Goal: Navigation & Orientation: Find specific page/section

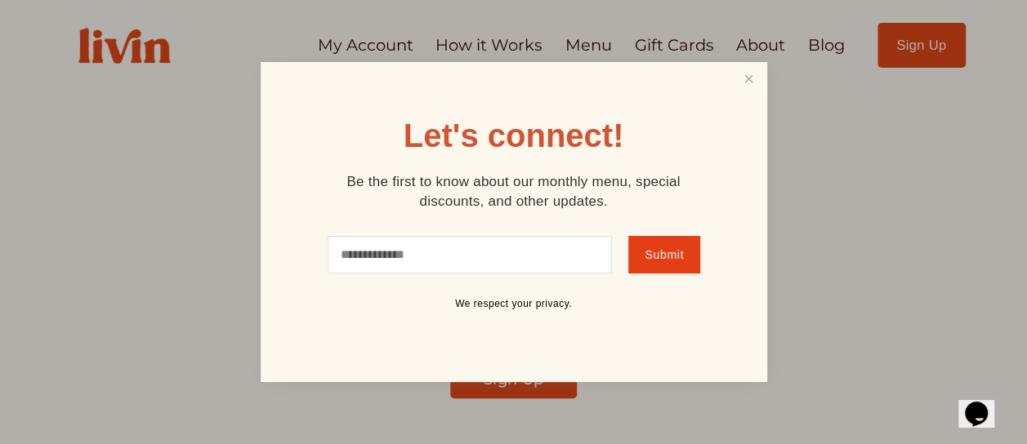
click at [745, 82] on link "Close" at bounding box center [748, 80] width 31 height 30
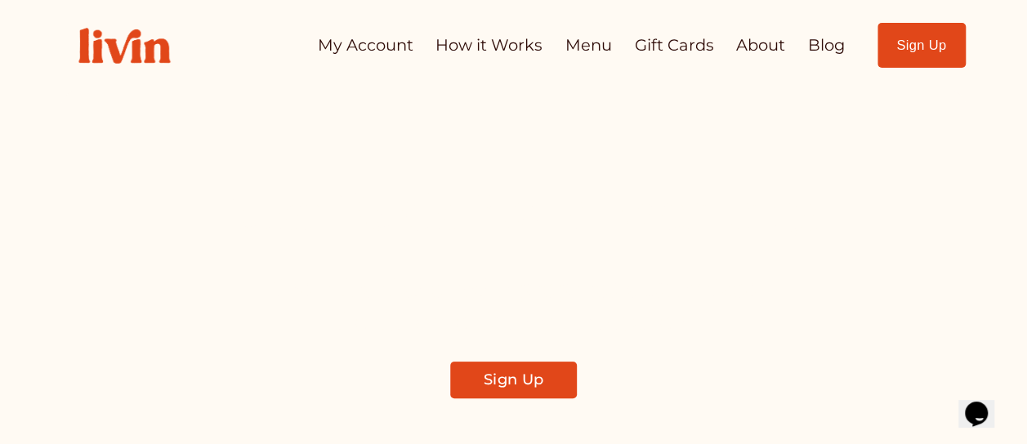
click at [507, 377] on link "Sign Up" at bounding box center [513, 380] width 126 height 37
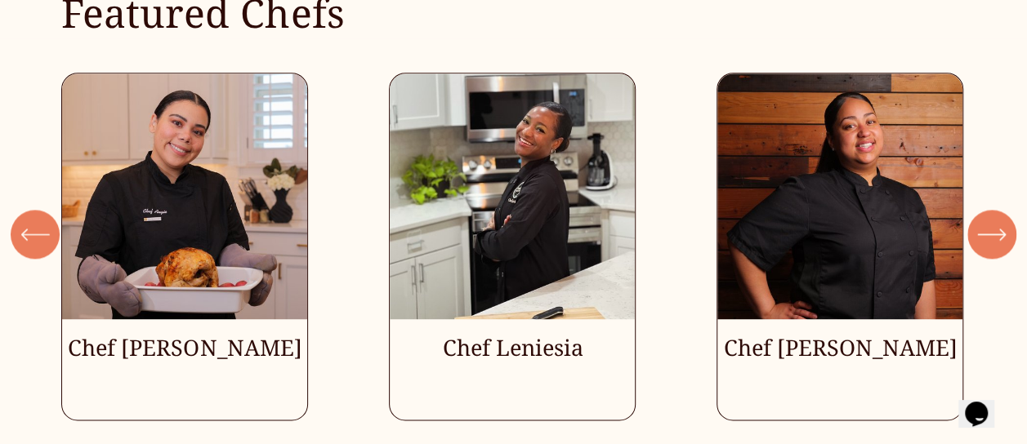
scroll to position [4049, 0]
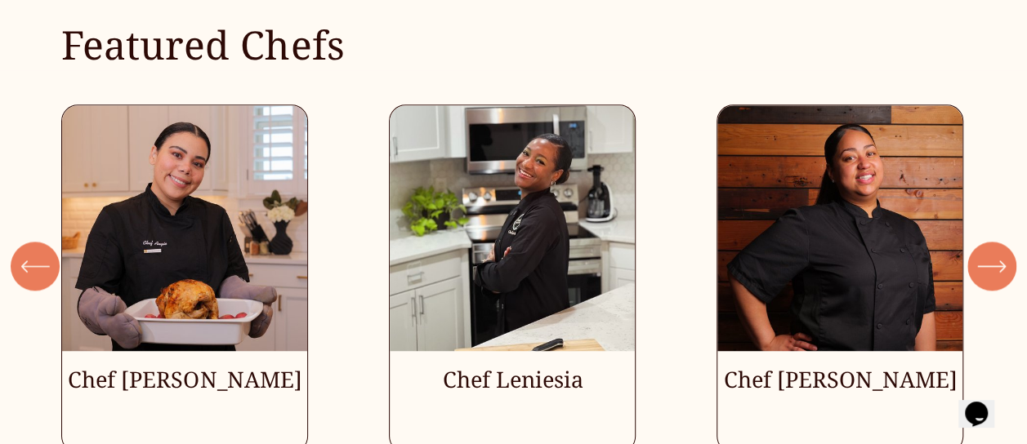
click at [172, 371] on ul "Chef [PERSON_NAME] Chef Leniesia" at bounding box center [513, 279] width 904 height 348
click at [997, 252] on icon "\a \a \a Next\a \a" at bounding box center [991, 266] width 29 height 29
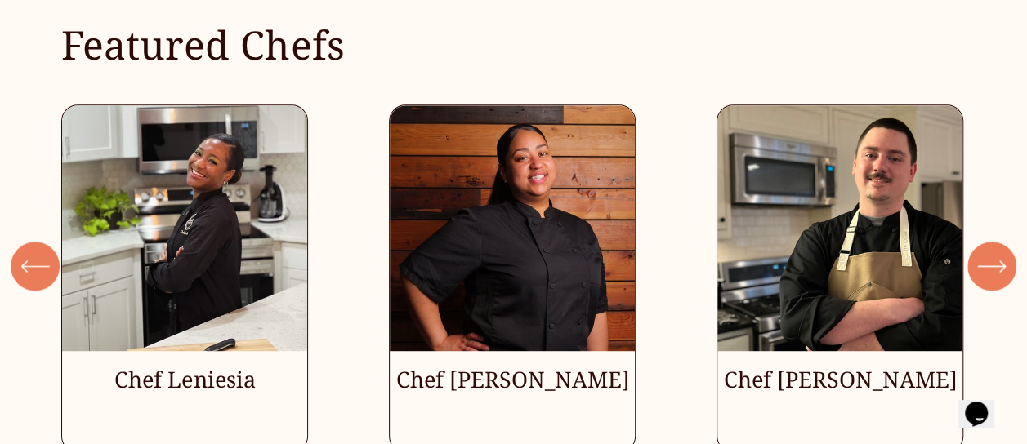
click at [997, 252] on icon "\a \a \a Next\a \a" at bounding box center [991, 266] width 29 height 29
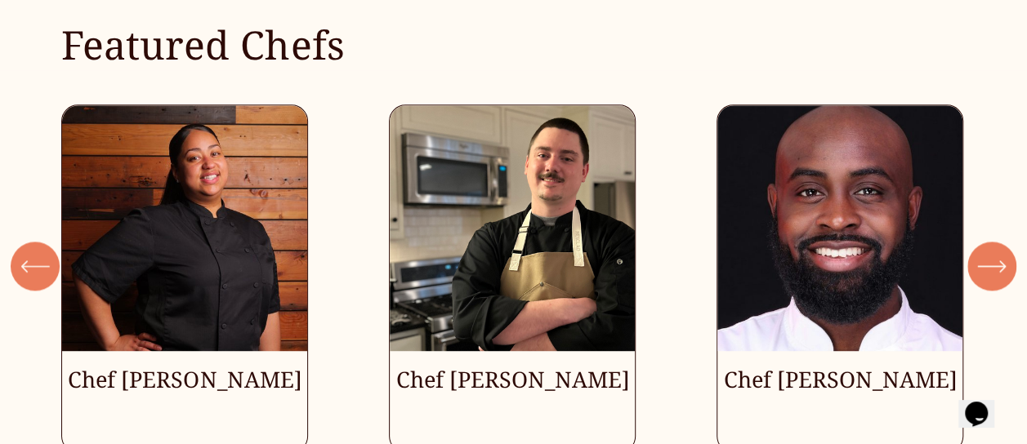
click at [997, 252] on icon "\a \a \a Next\a \a" at bounding box center [991, 266] width 29 height 29
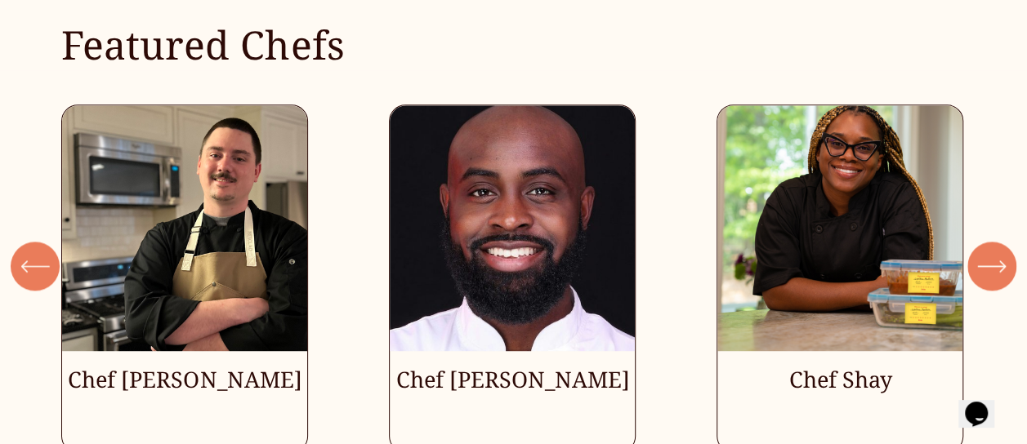
click at [997, 252] on icon "\a \a \a Next\a \a" at bounding box center [991, 266] width 29 height 29
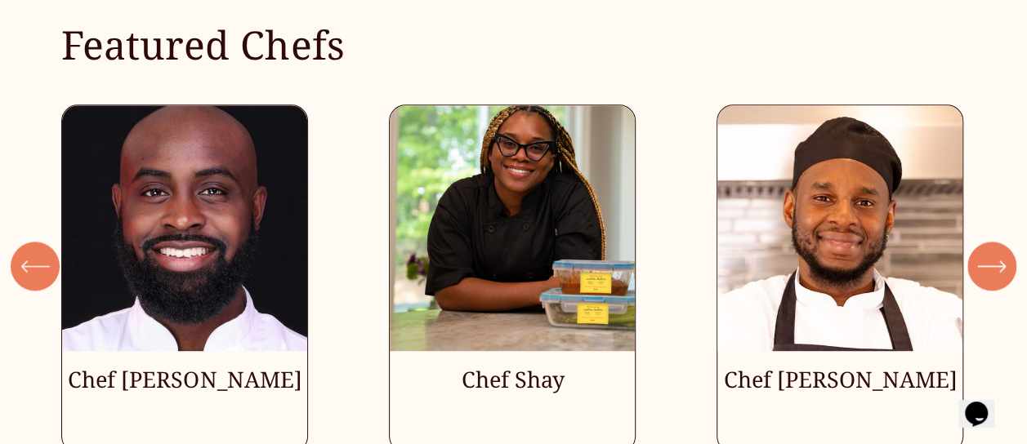
click at [997, 252] on icon "\a \a \a Next\a \a" at bounding box center [991, 266] width 29 height 29
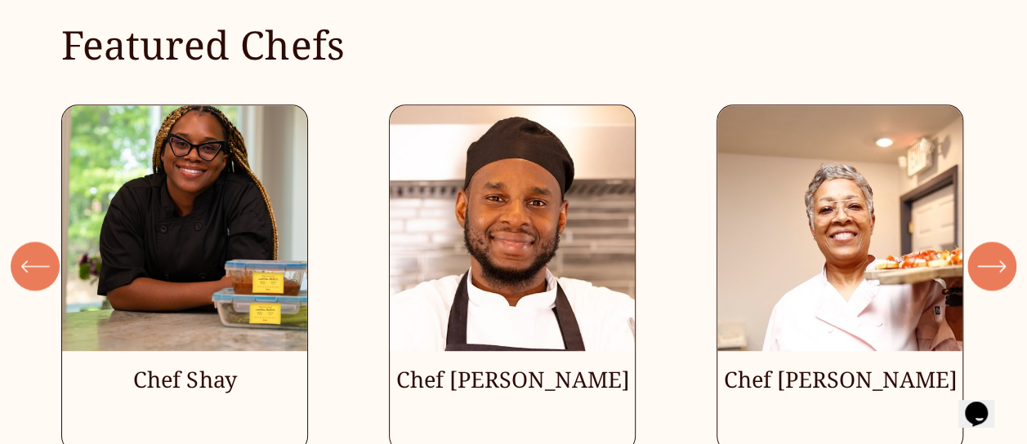
click at [997, 252] on icon "\a \a \a Next\a \a" at bounding box center [991, 266] width 29 height 29
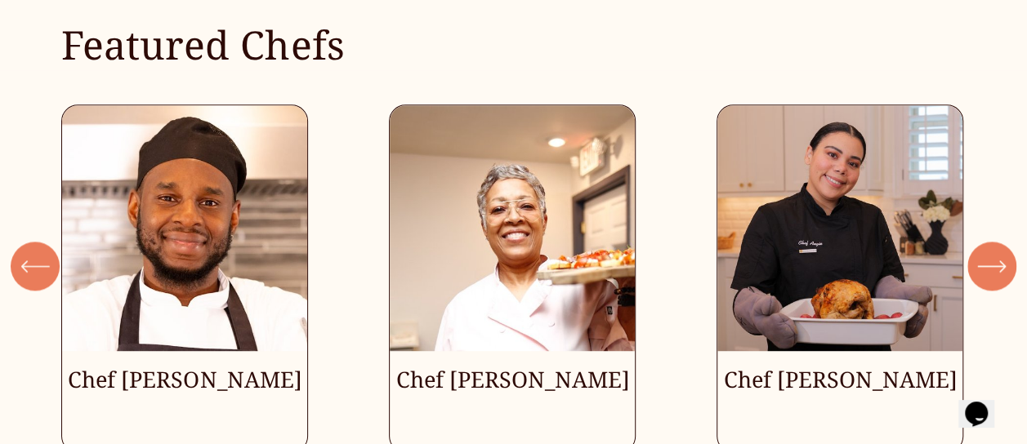
click at [997, 252] on icon "\a \a \a Next\a \a" at bounding box center [991, 266] width 29 height 29
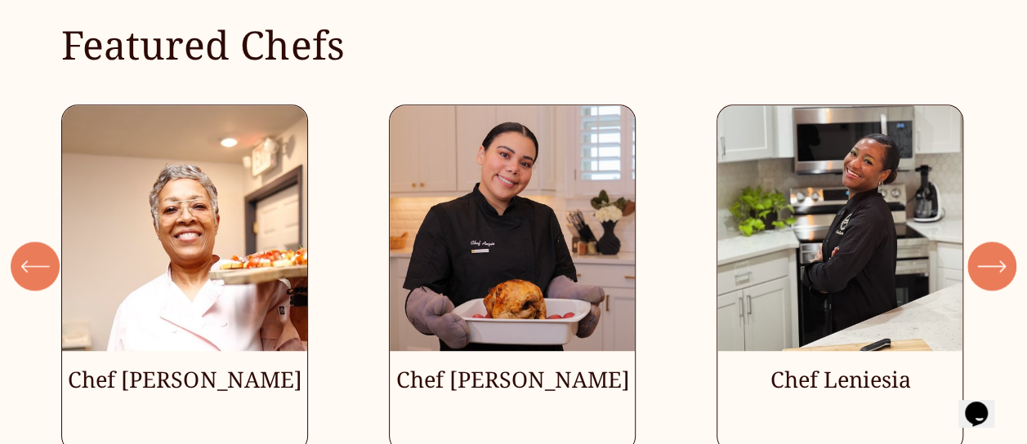
click at [518, 362] on ul "Chef [PERSON_NAME] Chef Leniesia" at bounding box center [513, 279] width 904 height 348
click at [519, 248] on ul "Chef [PERSON_NAME] Chef Leniesia" at bounding box center [513, 279] width 904 height 348
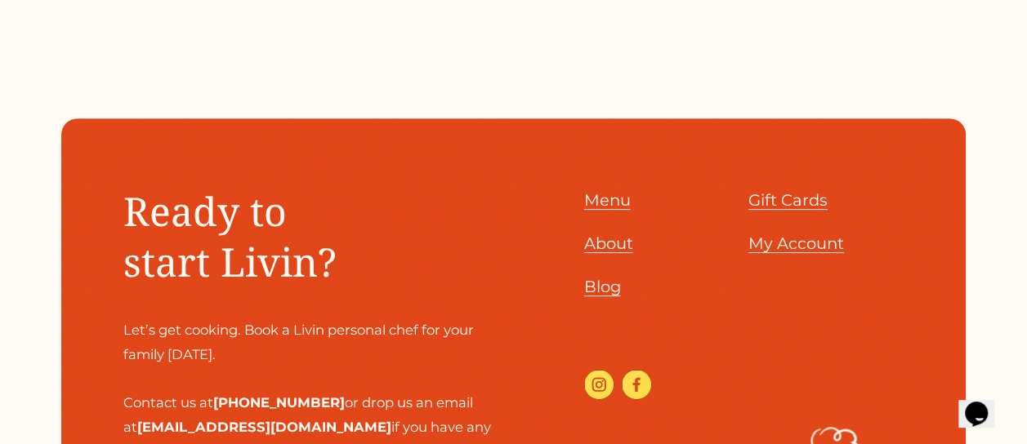
scroll to position [6436, 0]
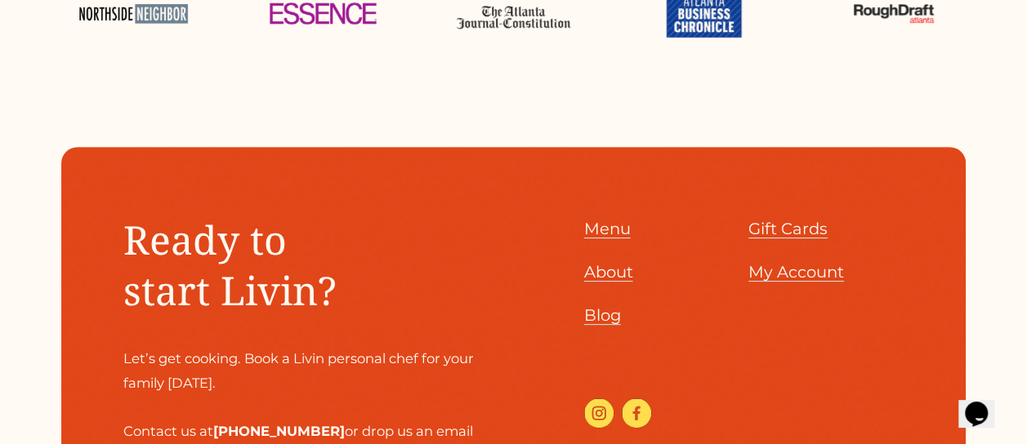
click at [607, 269] on span "About" at bounding box center [608, 272] width 49 height 20
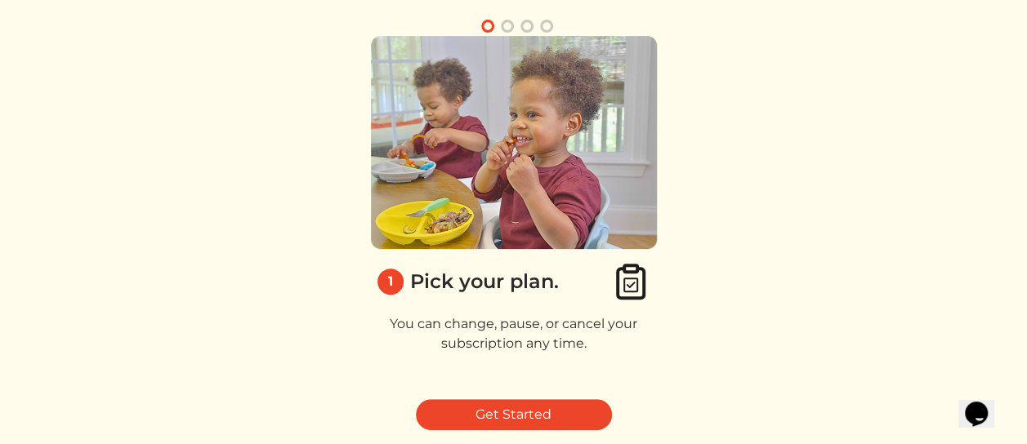
scroll to position [222, 0]
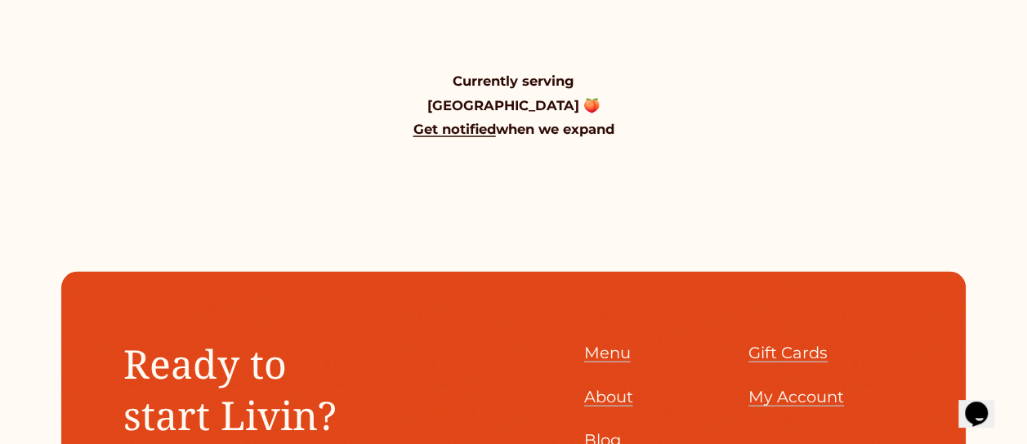
scroll to position [1951, 0]
